Goal: Information Seeking & Learning: Understand process/instructions

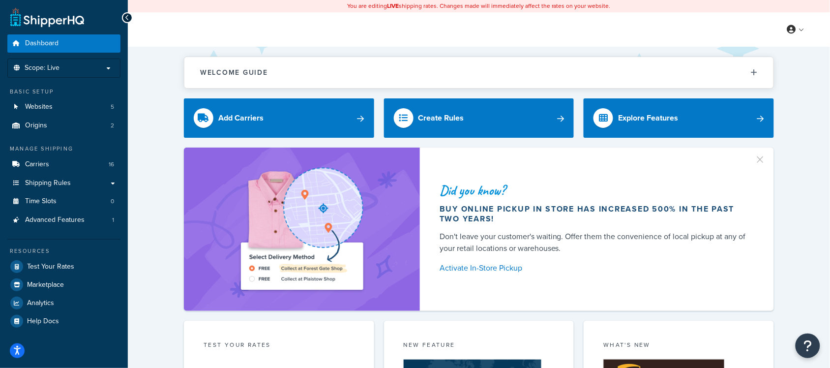
click at [63, 42] on link "Dashboard" at bounding box center [63, 43] width 113 height 18
click at [39, 121] on span "Origins" at bounding box center [36, 125] width 22 height 8
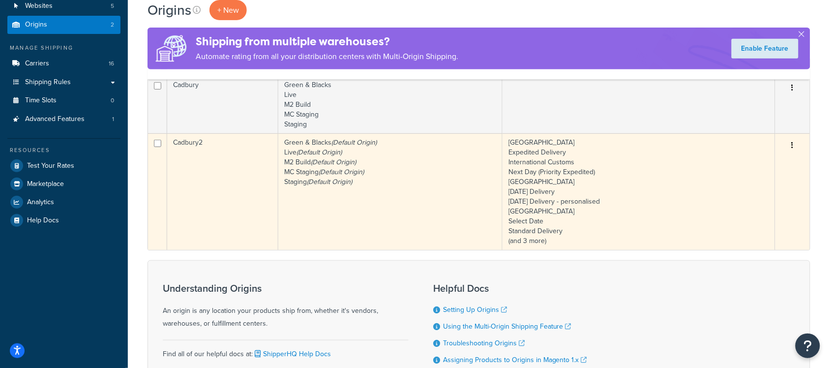
scroll to position [61, 0]
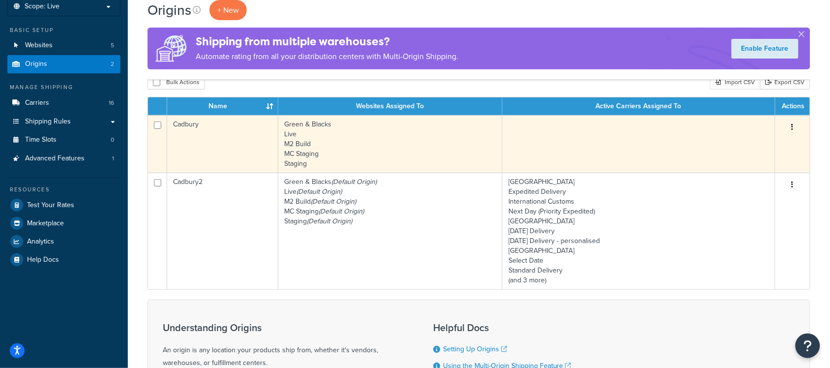
click at [788, 121] on button "button" at bounding box center [793, 127] width 14 height 16
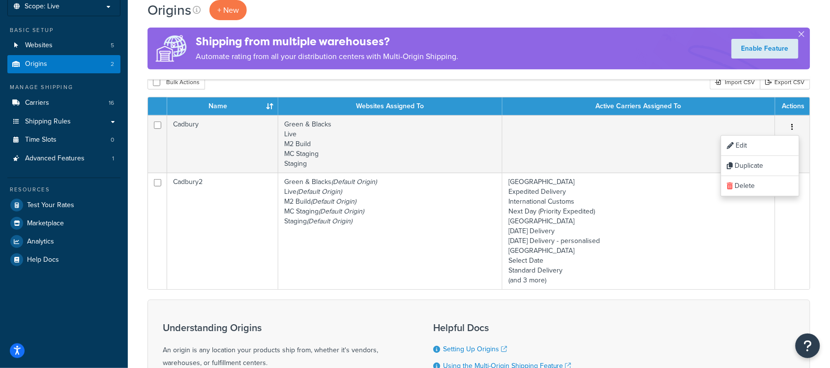
click at [603, 316] on div "Understanding Origins An origin is any location your products ship from, whethe…" at bounding box center [479, 364] width 663 height 130
